Goal: Information Seeking & Learning: Learn about a topic

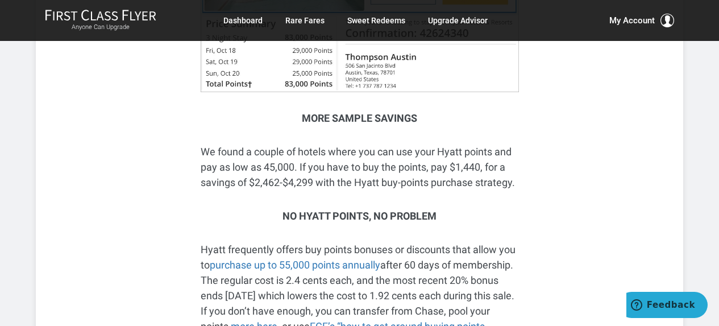
scroll to position [2501, 0]
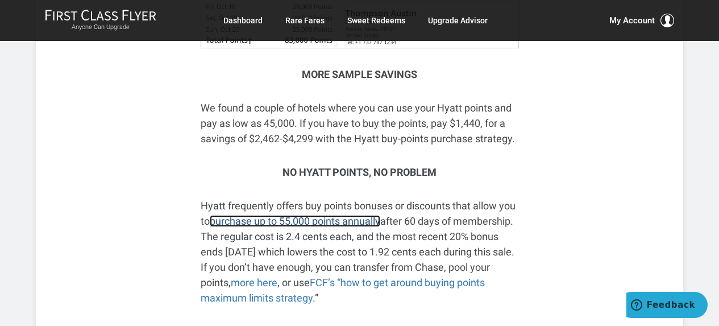
click at [315, 215] on link "purchase up to 55,000 points annually" at bounding box center [295, 221] width 171 height 12
click at [289, 215] on link "purchase up to 55,000 points annually" at bounding box center [295, 221] width 171 height 12
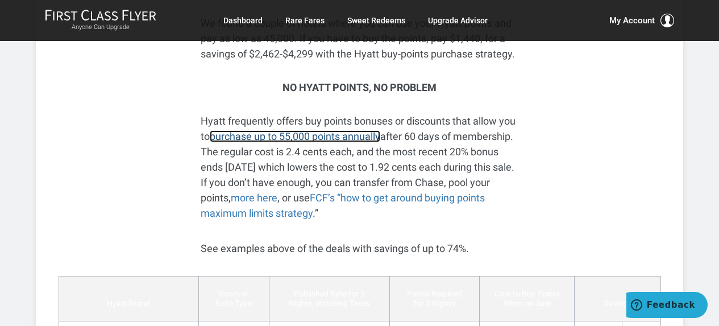
scroll to position [2615, 0]
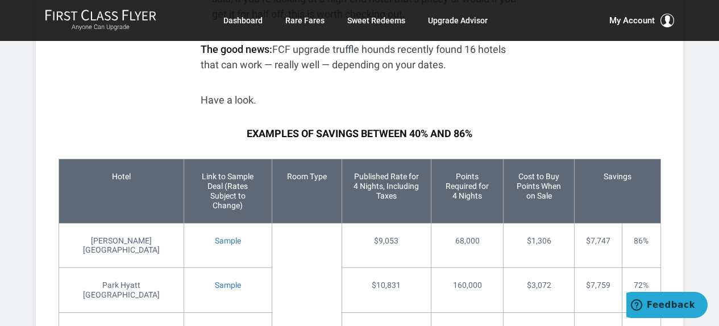
scroll to position [1911, 0]
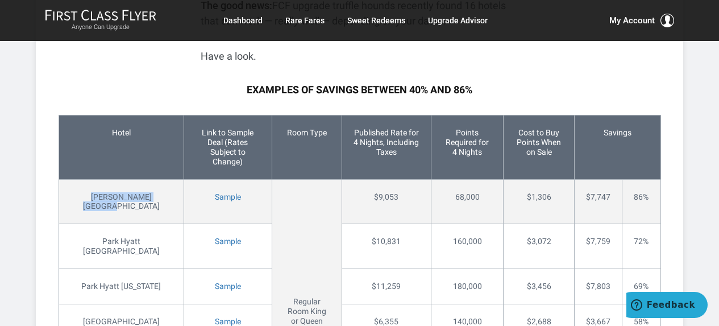
drag, startPoint x: 129, startPoint y: 212, endPoint x: 72, endPoint y: 198, distance: 58.5
click at [72, 198] on td "[PERSON_NAME] [GEOGRAPHIC_DATA]" at bounding box center [122, 201] width 126 height 45
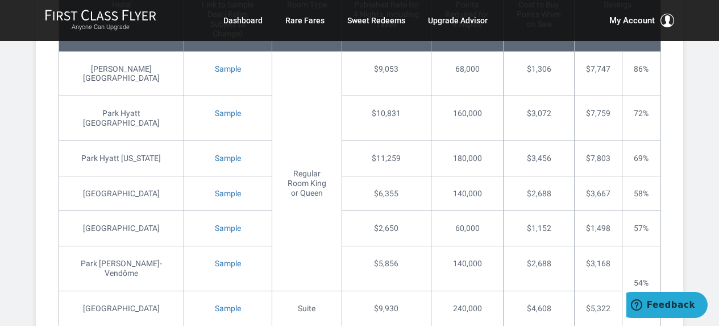
scroll to position [1946, 0]
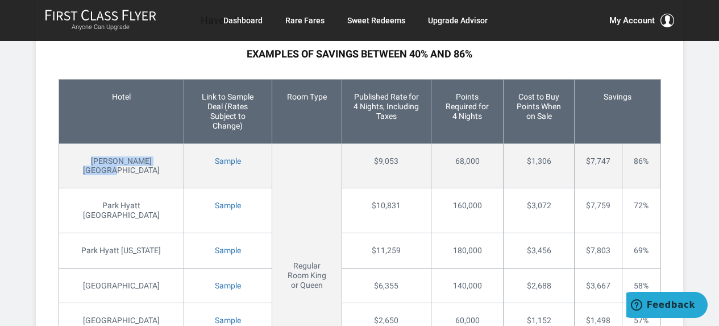
drag, startPoint x: 131, startPoint y: 182, endPoint x: 73, endPoint y: 164, distance: 60.8
click at [73, 164] on td "[PERSON_NAME] [GEOGRAPHIC_DATA]" at bounding box center [122, 165] width 126 height 45
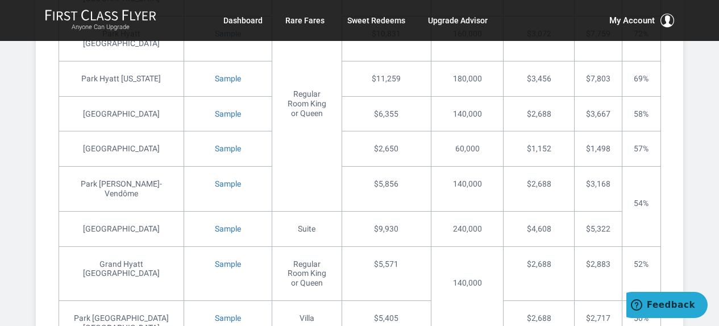
scroll to position [2231, 0]
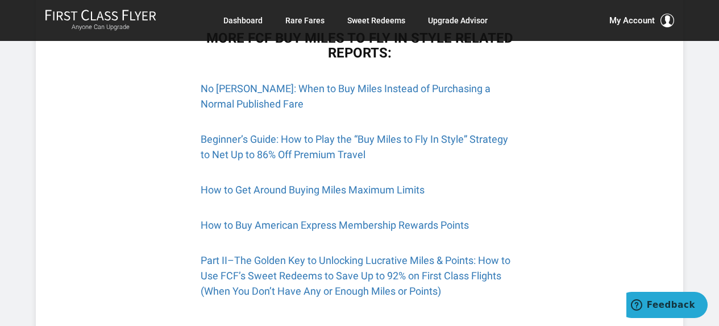
scroll to position [1421, 0]
